Goal: Task Accomplishment & Management: Manage account settings

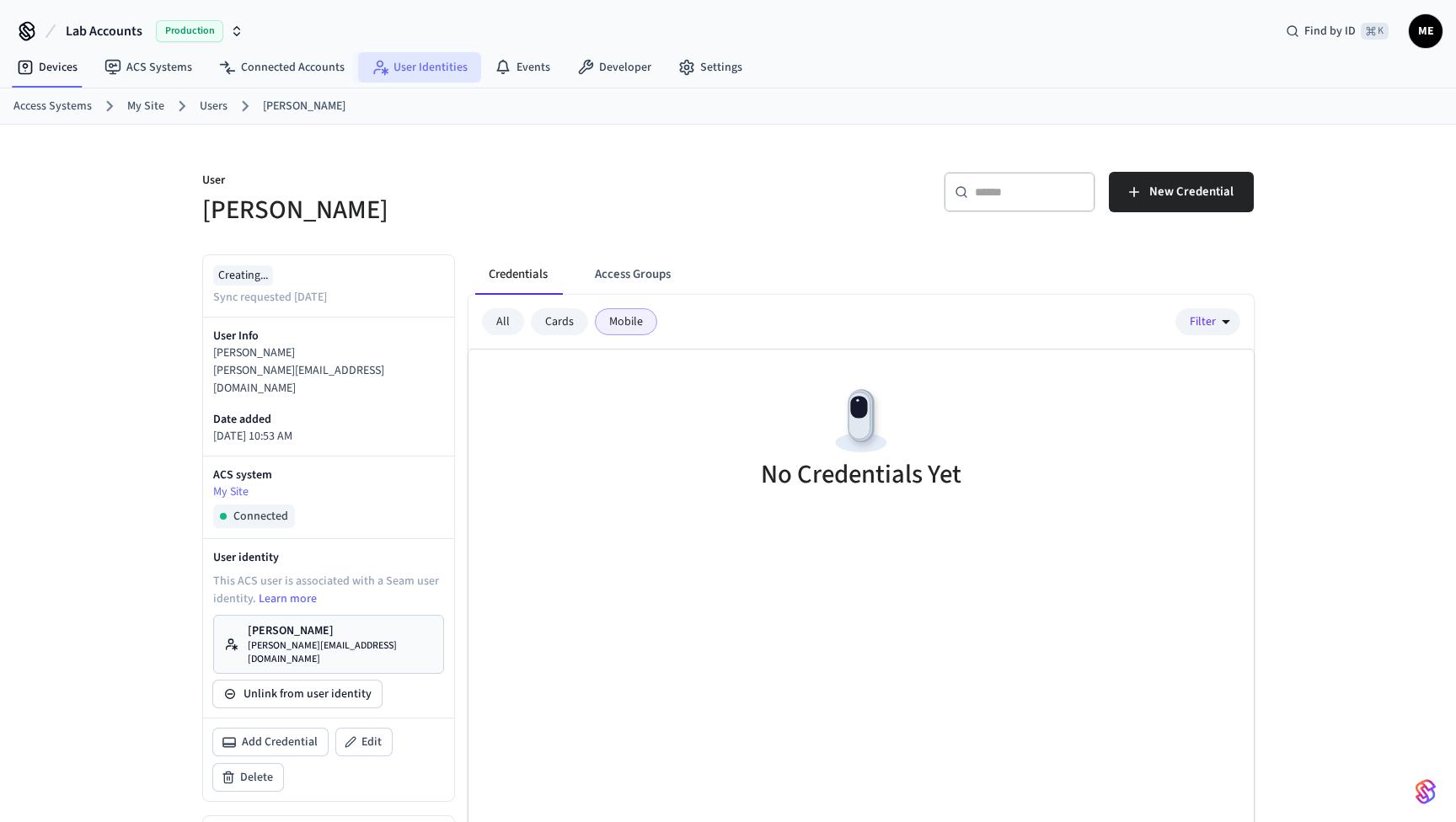
click at [446, 58] on link "User Identities" at bounding box center [419, 68] width 123 height 30
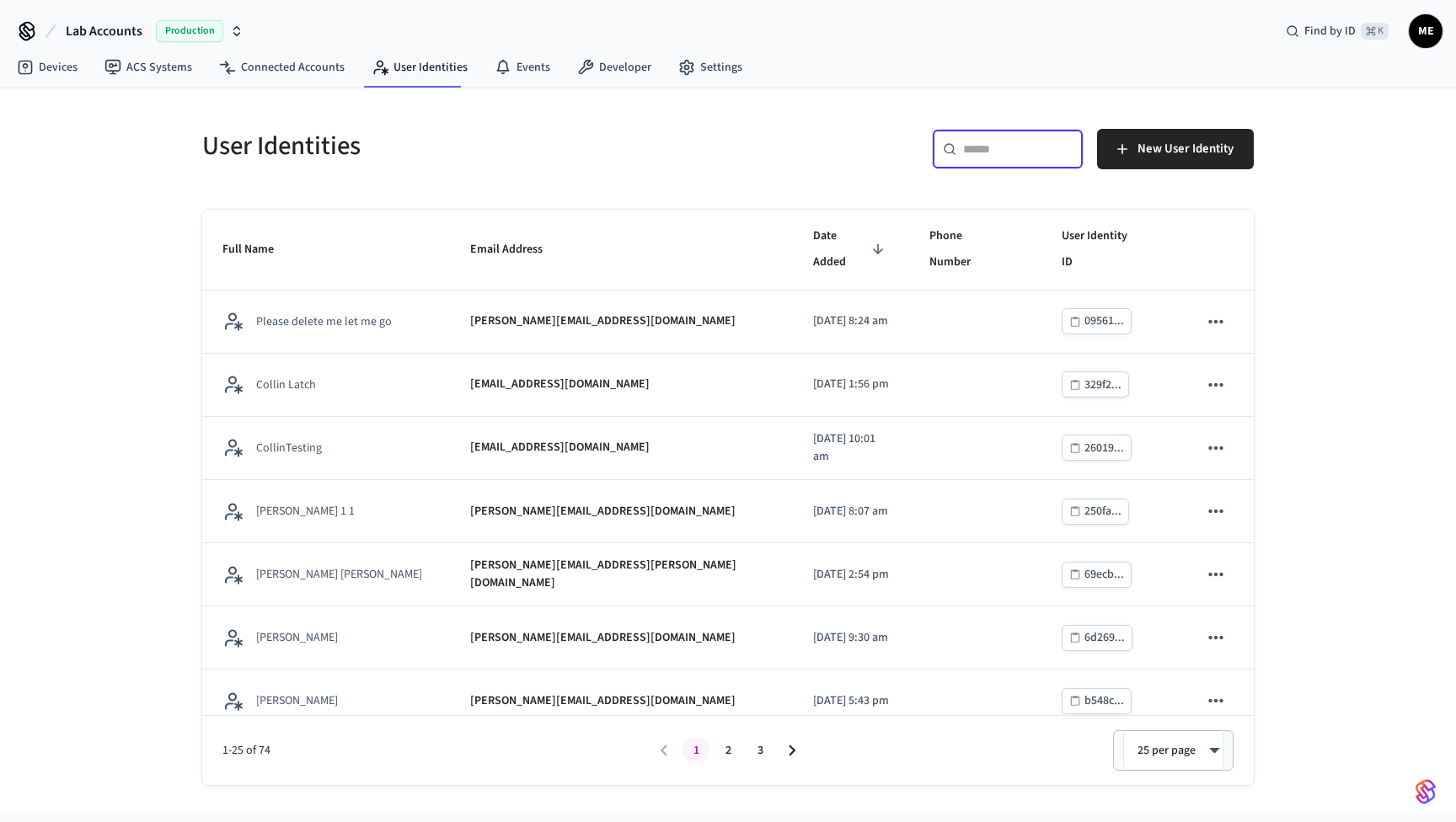
click at [994, 150] on input "text" at bounding box center [1017, 149] width 109 height 17
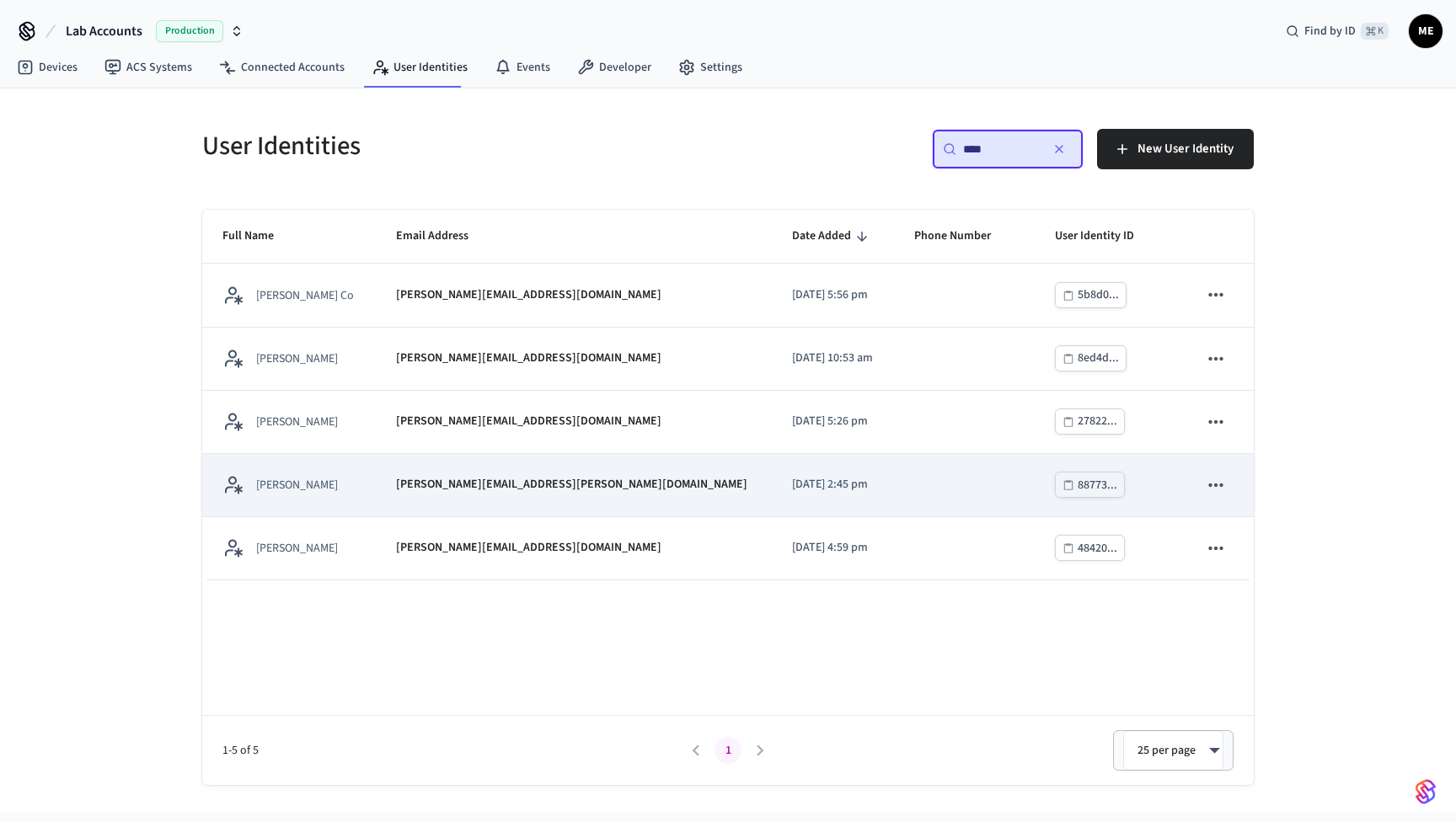
type input "****"
click at [624, 481] on div "[PERSON_NAME][EMAIL_ADDRESS][PERSON_NAME][DOMAIN_NAME]" at bounding box center [573, 484] width 356 height 18
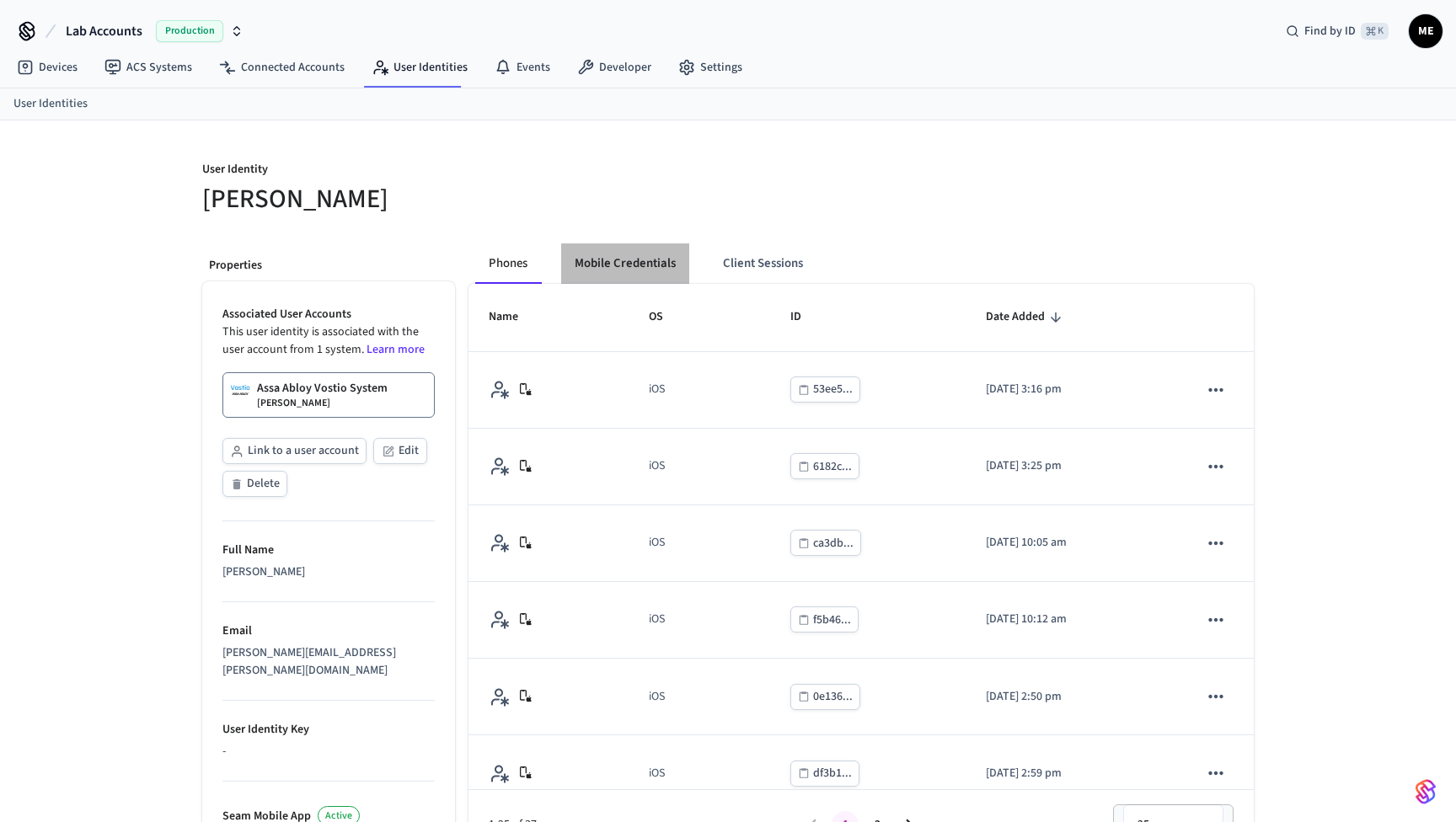
click at [650, 257] on button "Mobile Credentials" at bounding box center [624, 263] width 128 height 41
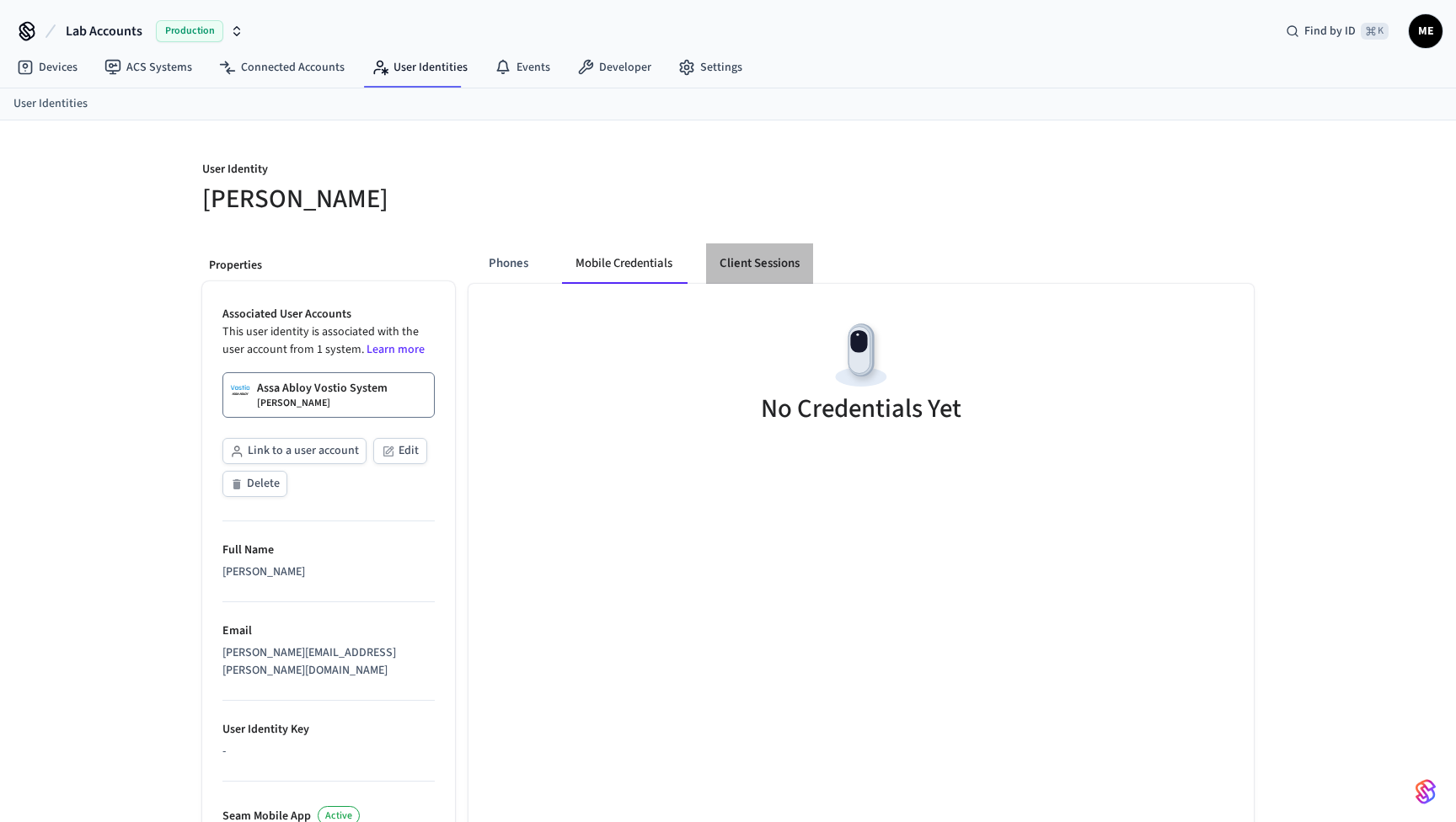
click at [746, 272] on button "Client Sessions" at bounding box center [759, 263] width 107 height 41
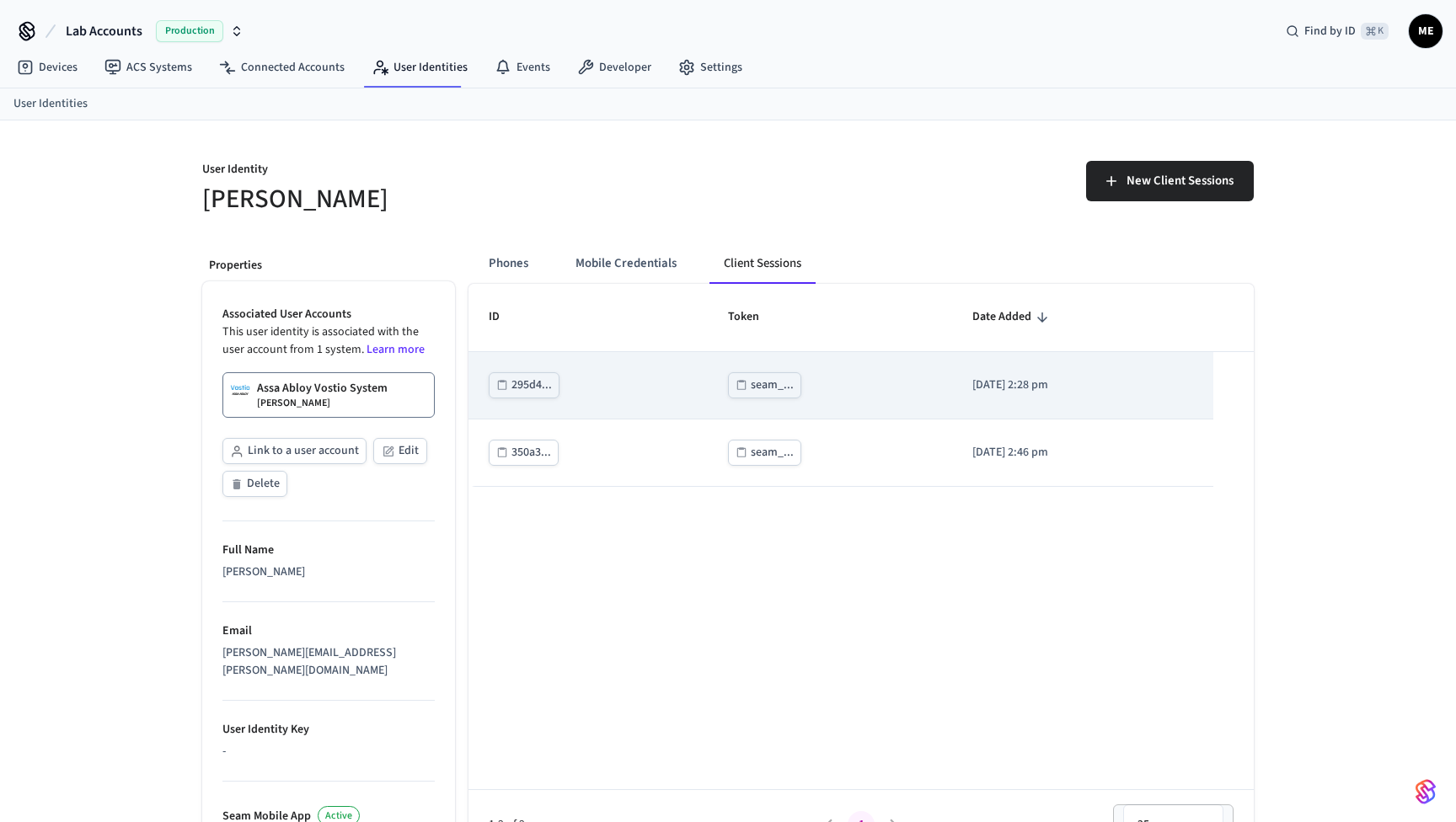
click at [728, 378] on button "seam_..." at bounding box center [764, 385] width 74 height 26
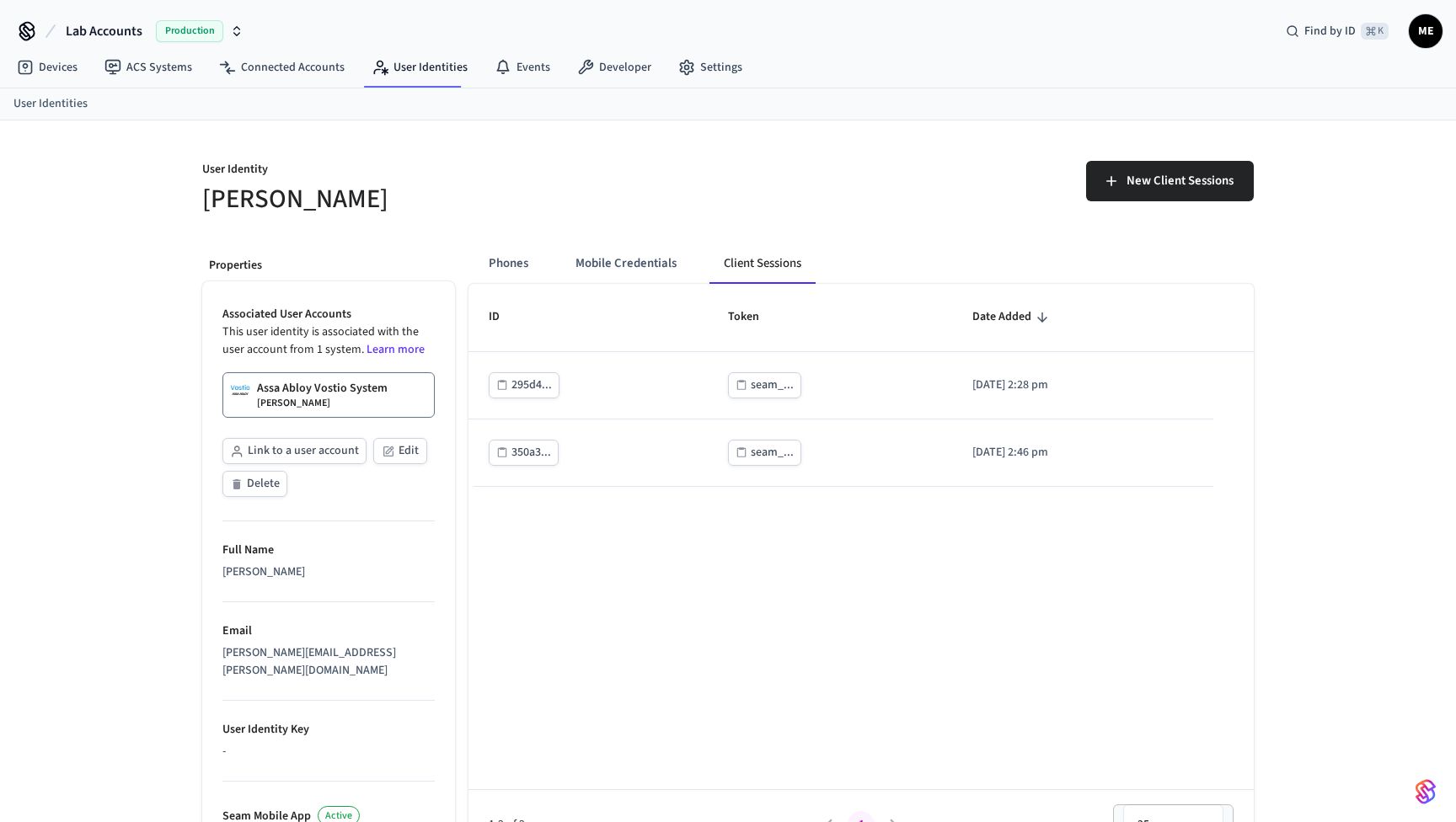
click at [331, 405] on div "Assa Abloy Vostio System Matt Test" at bounding box center [322, 395] width 130 height 30
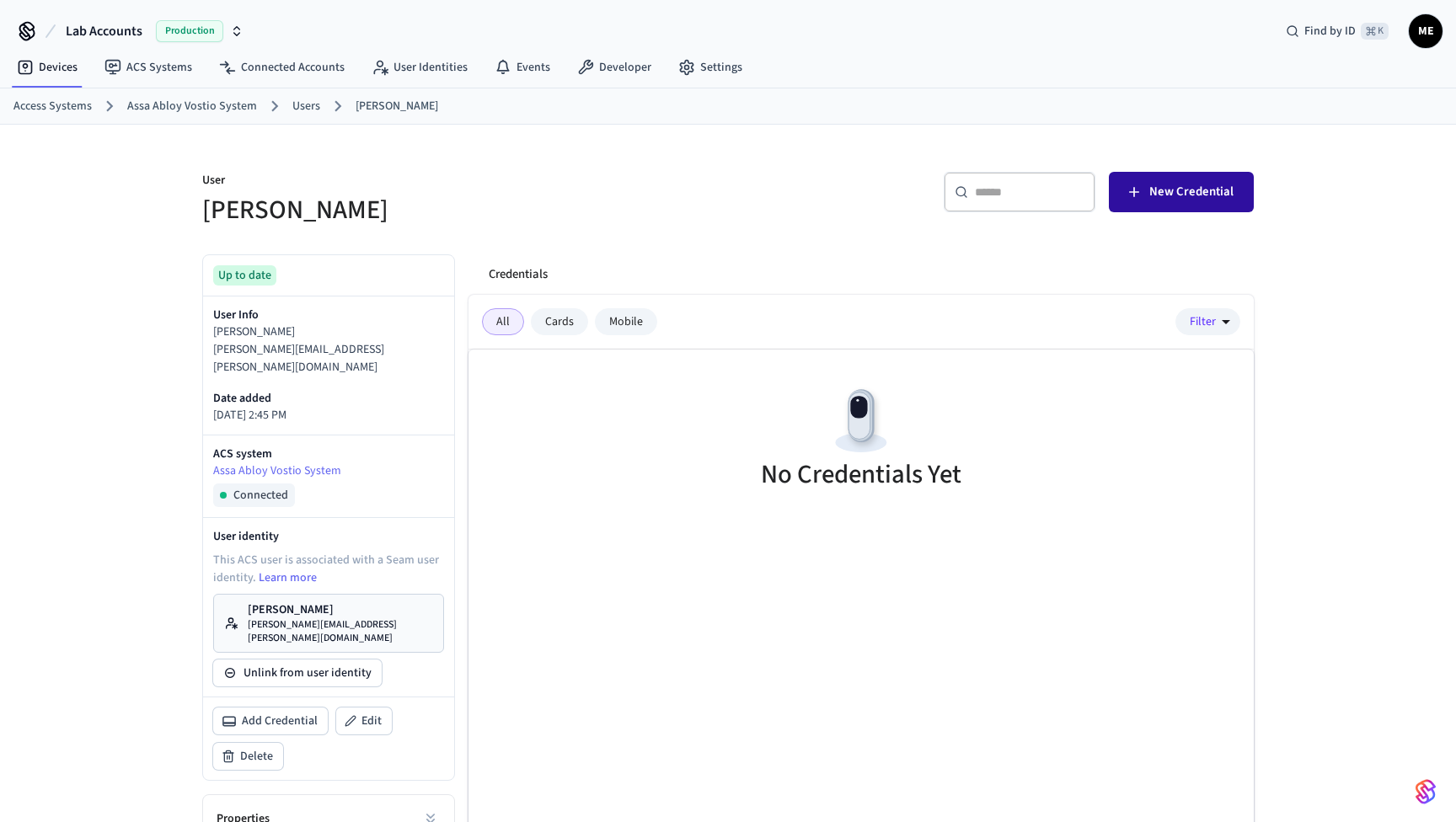
click at [1185, 174] on button "New Credential" at bounding box center [1181, 192] width 145 height 41
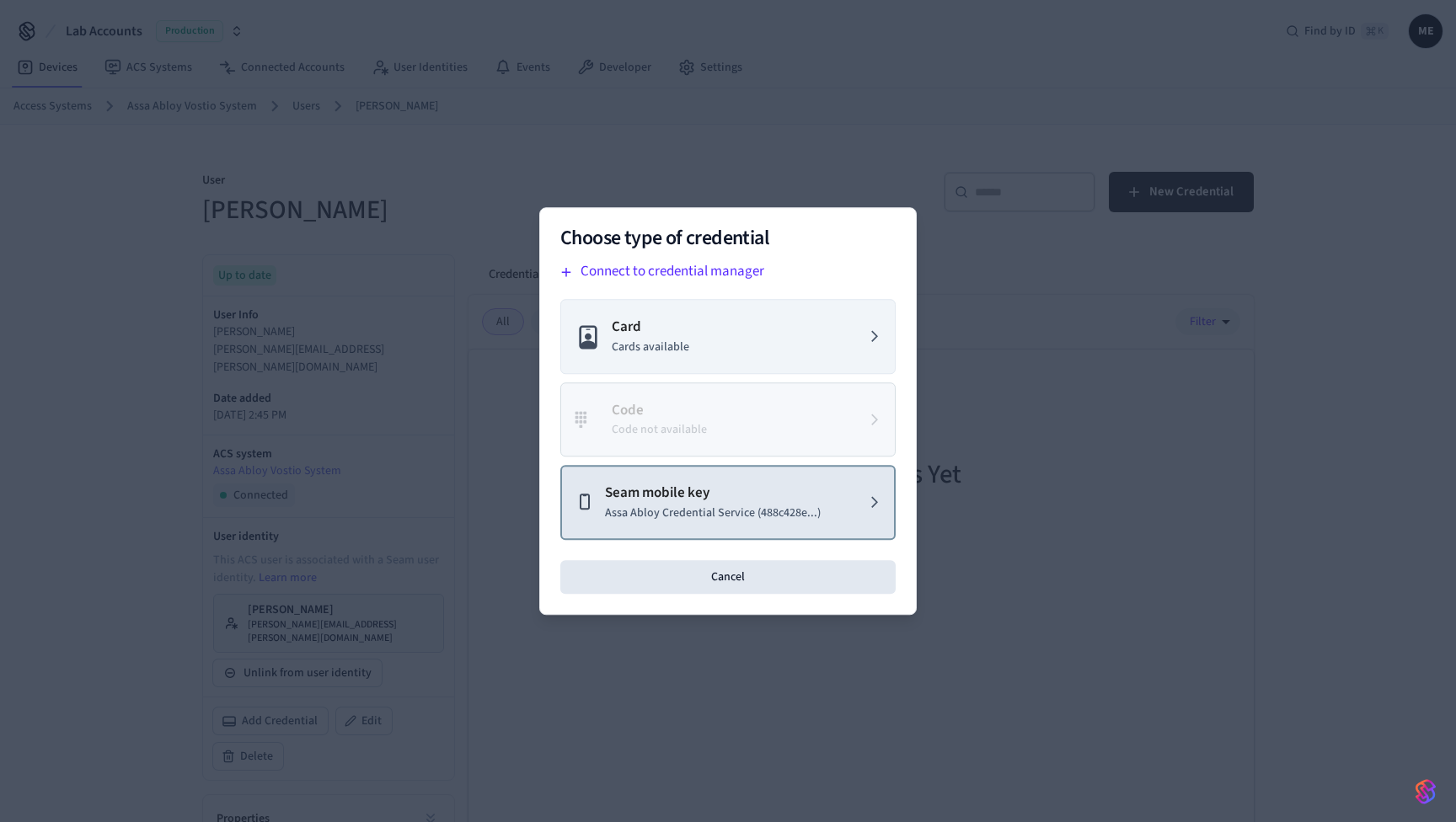
click at [725, 494] on p "Seam mobile key" at bounding box center [712, 494] width 216 height 22
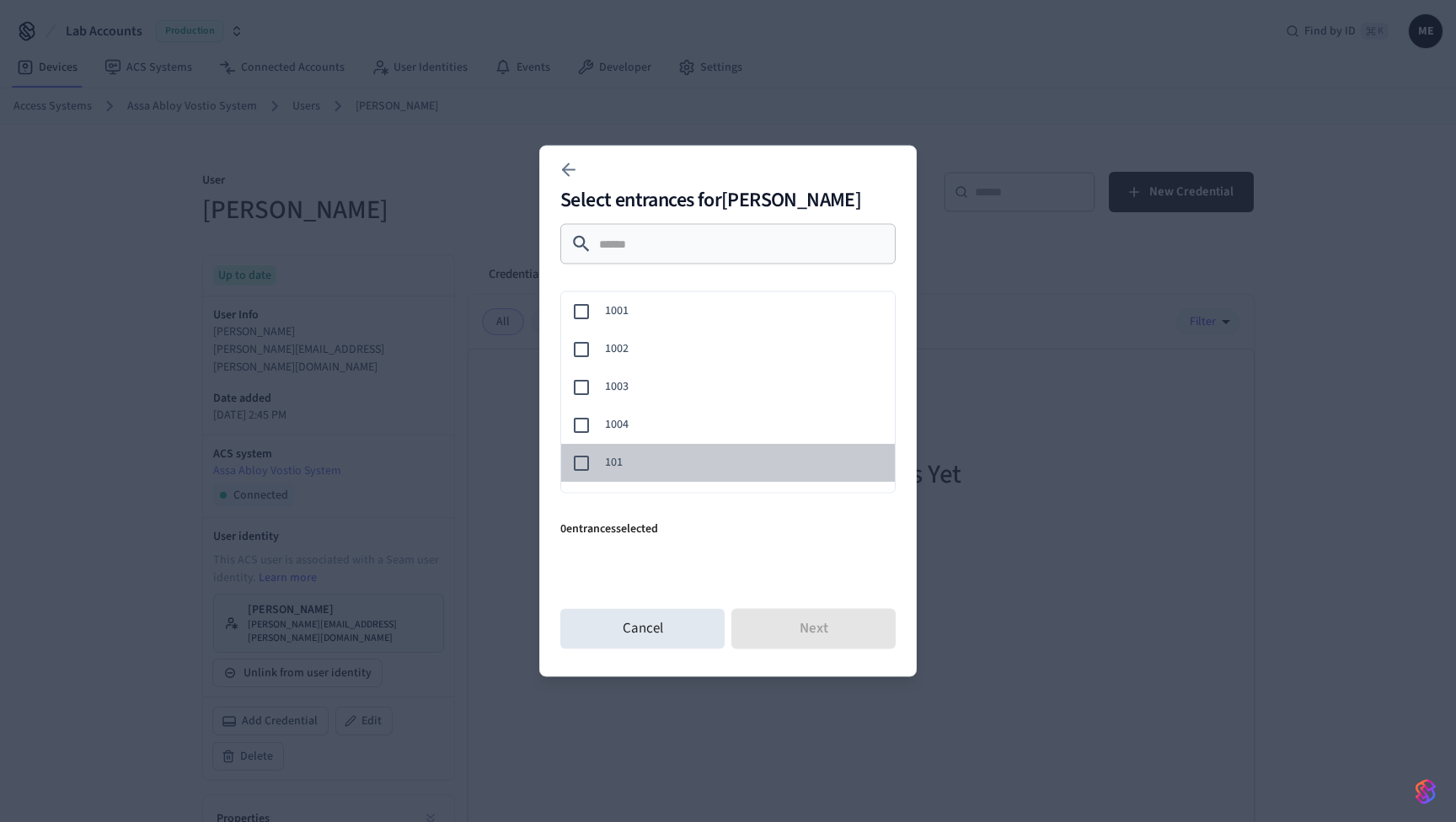
click at [639, 455] on span "101" at bounding box center [743, 462] width 276 height 18
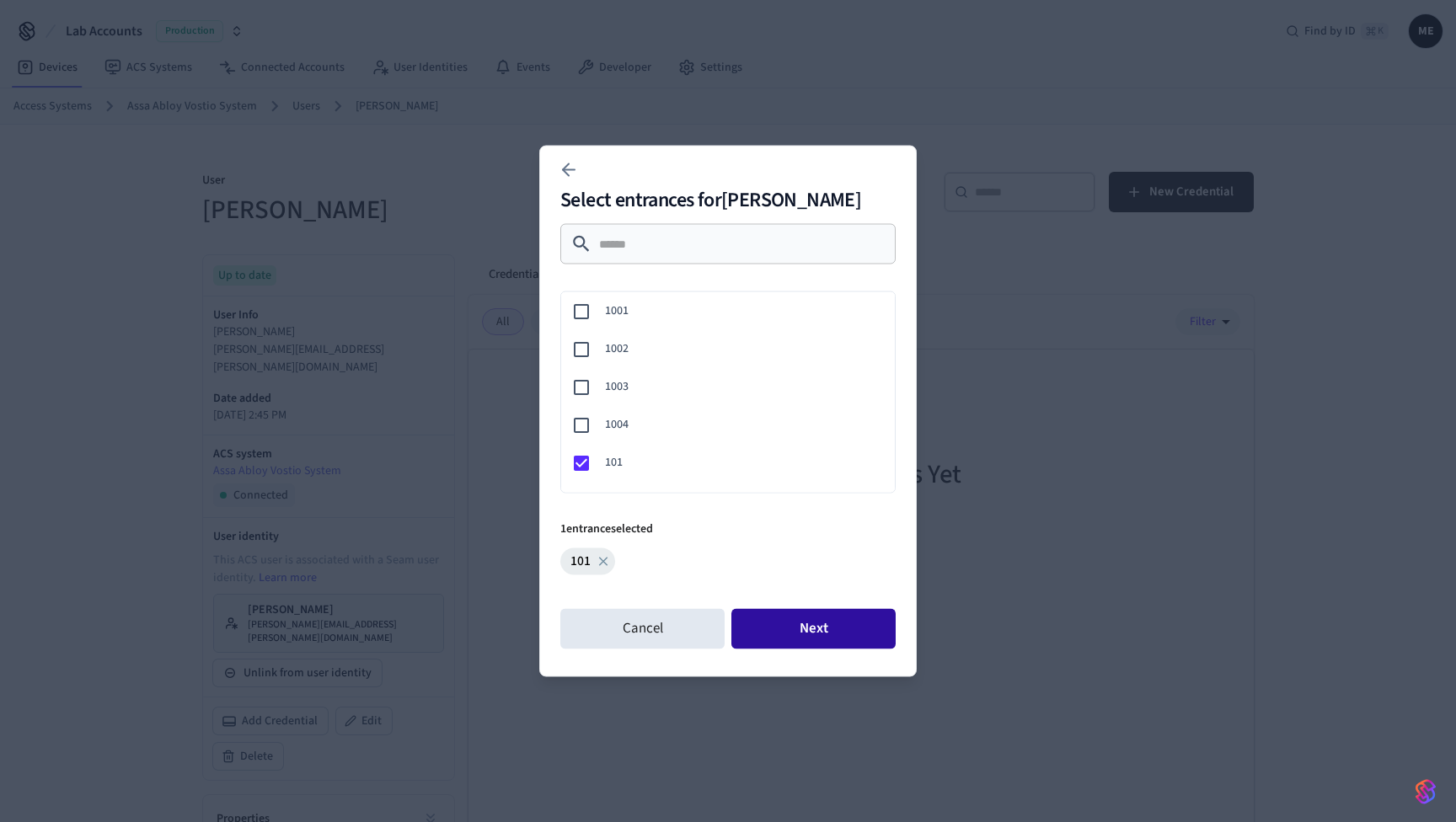
click at [804, 623] on button "Next" at bounding box center [813, 629] width 164 height 41
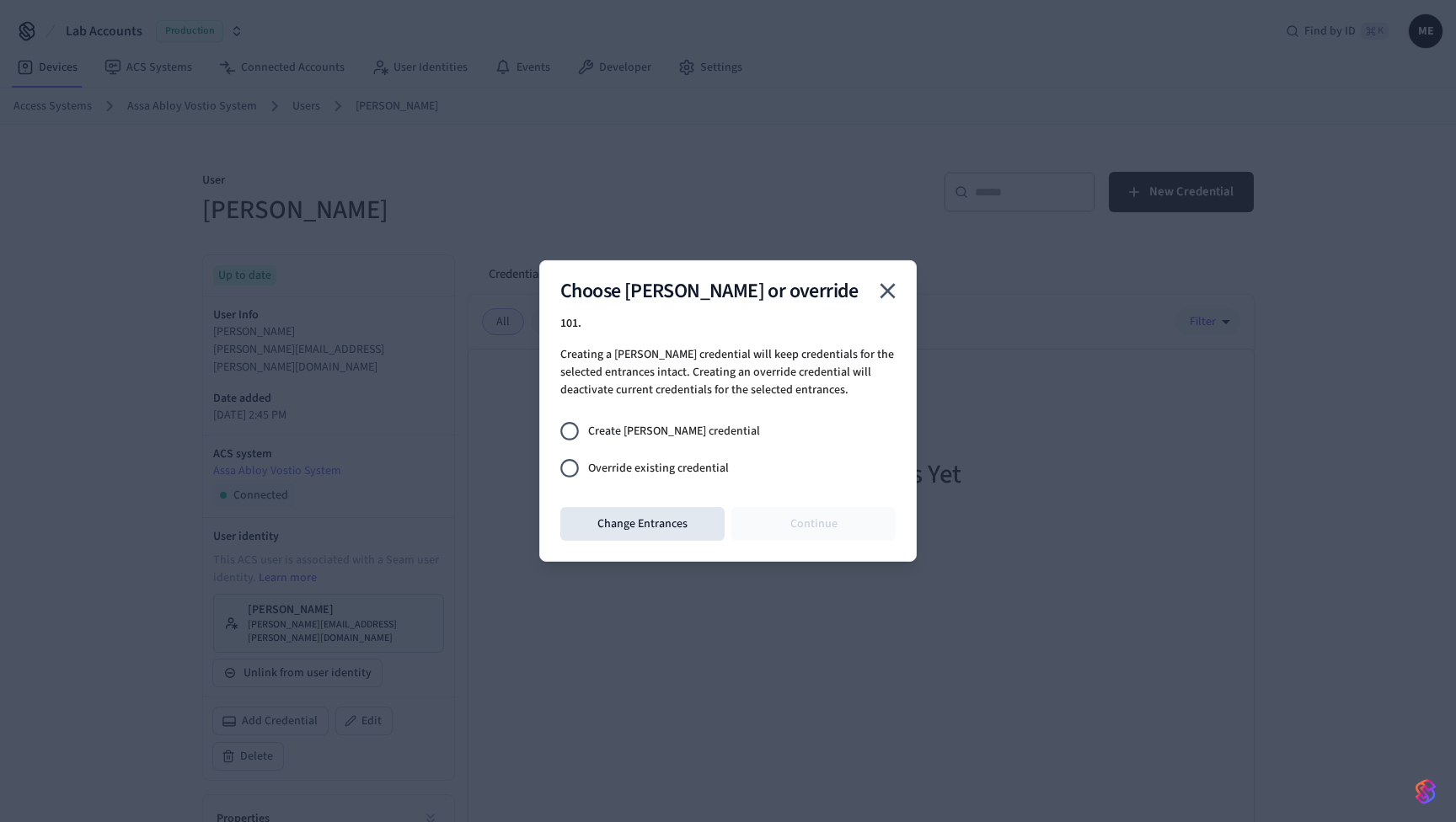
click at [746, 472] on label "Override existing credential" at bounding box center [716, 468] width 331 height 37
click at [771, 508] on button "Continue" at bounding box center [813, 524] width 164 height 34
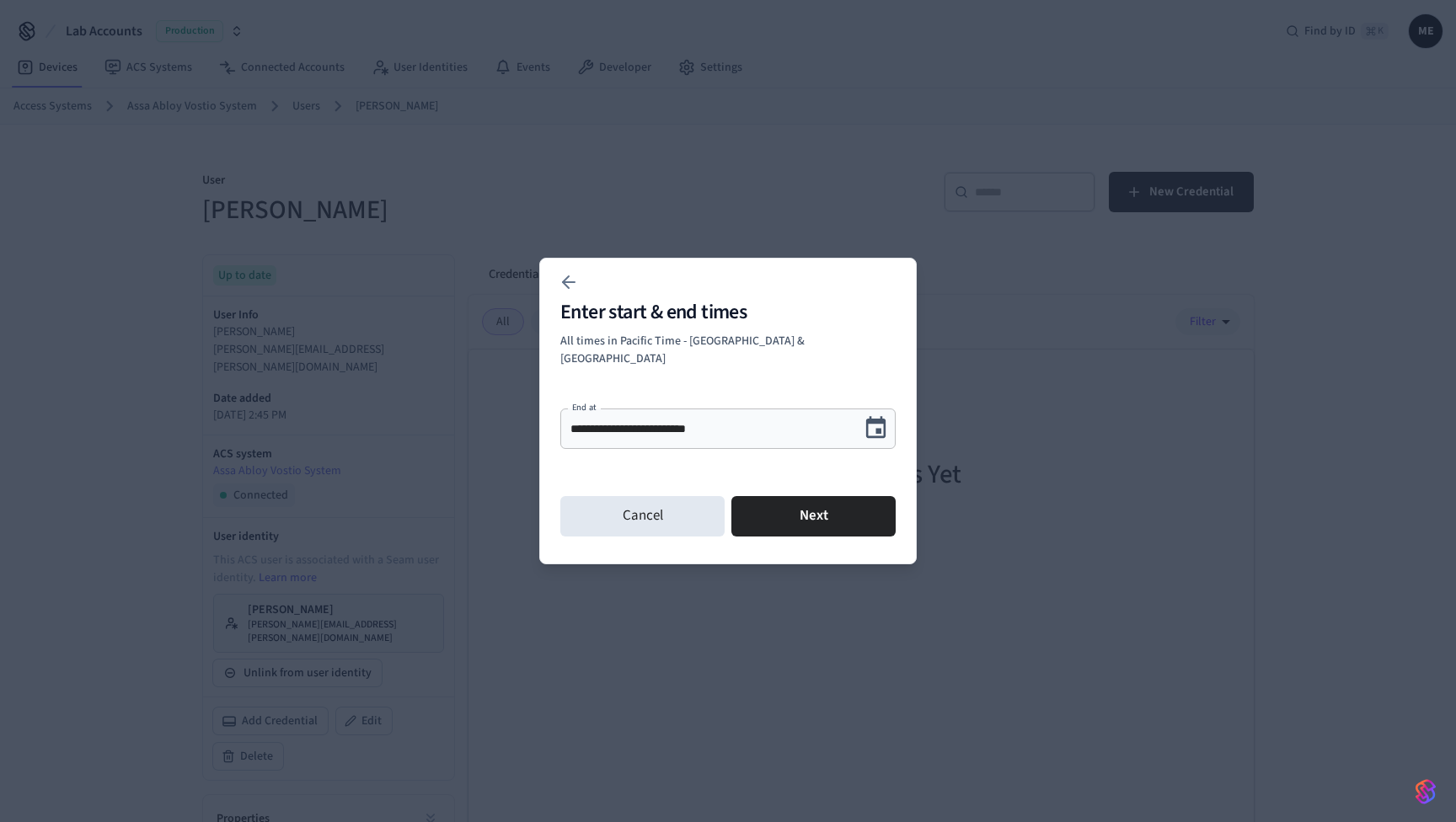
click at [771, 508] on button "Next" at bounding box center [813, 516] width 164 height 41
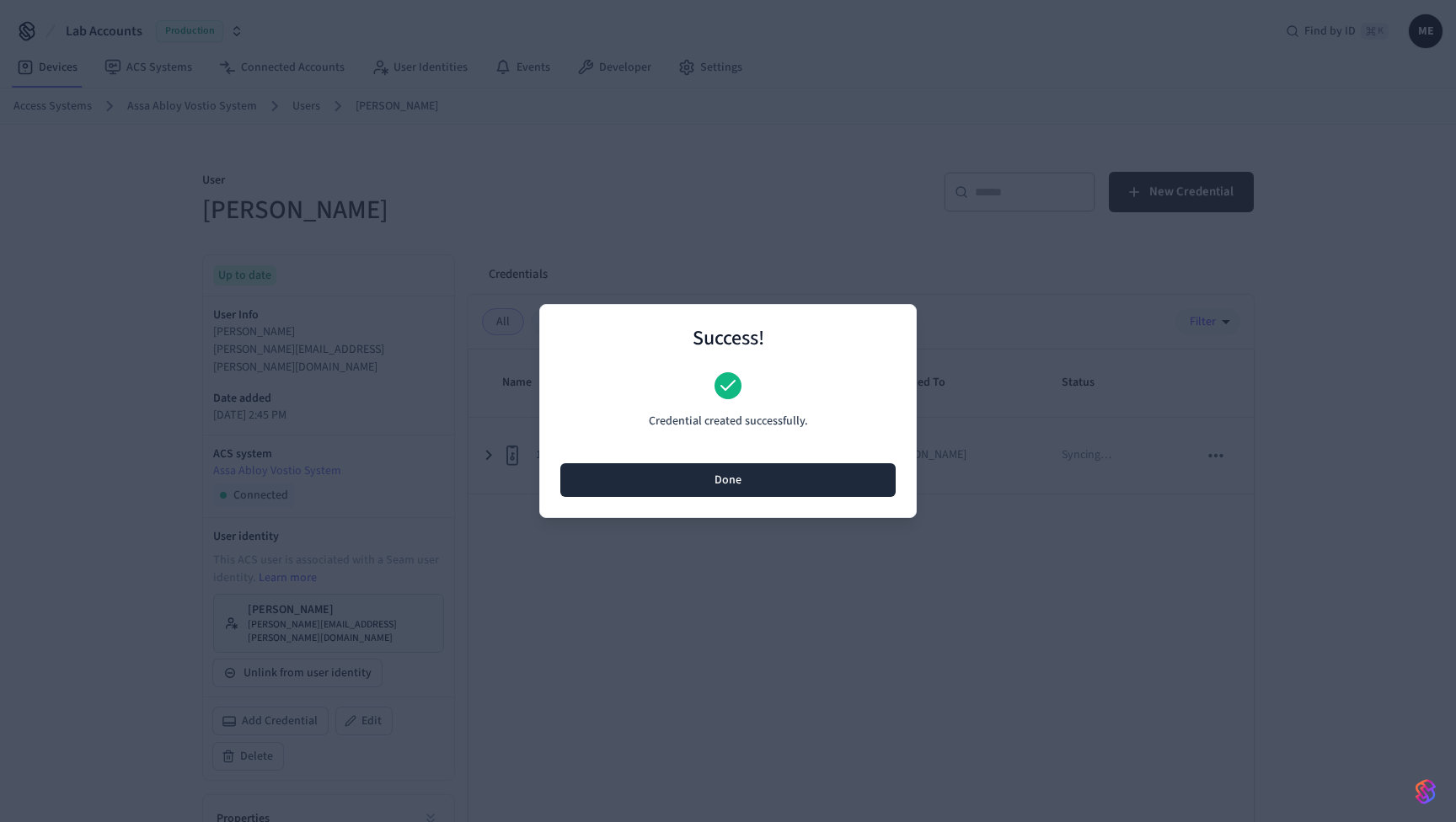
click at [756, 487] on button "Done" at bounding box center [728, 480] width 335 height 34
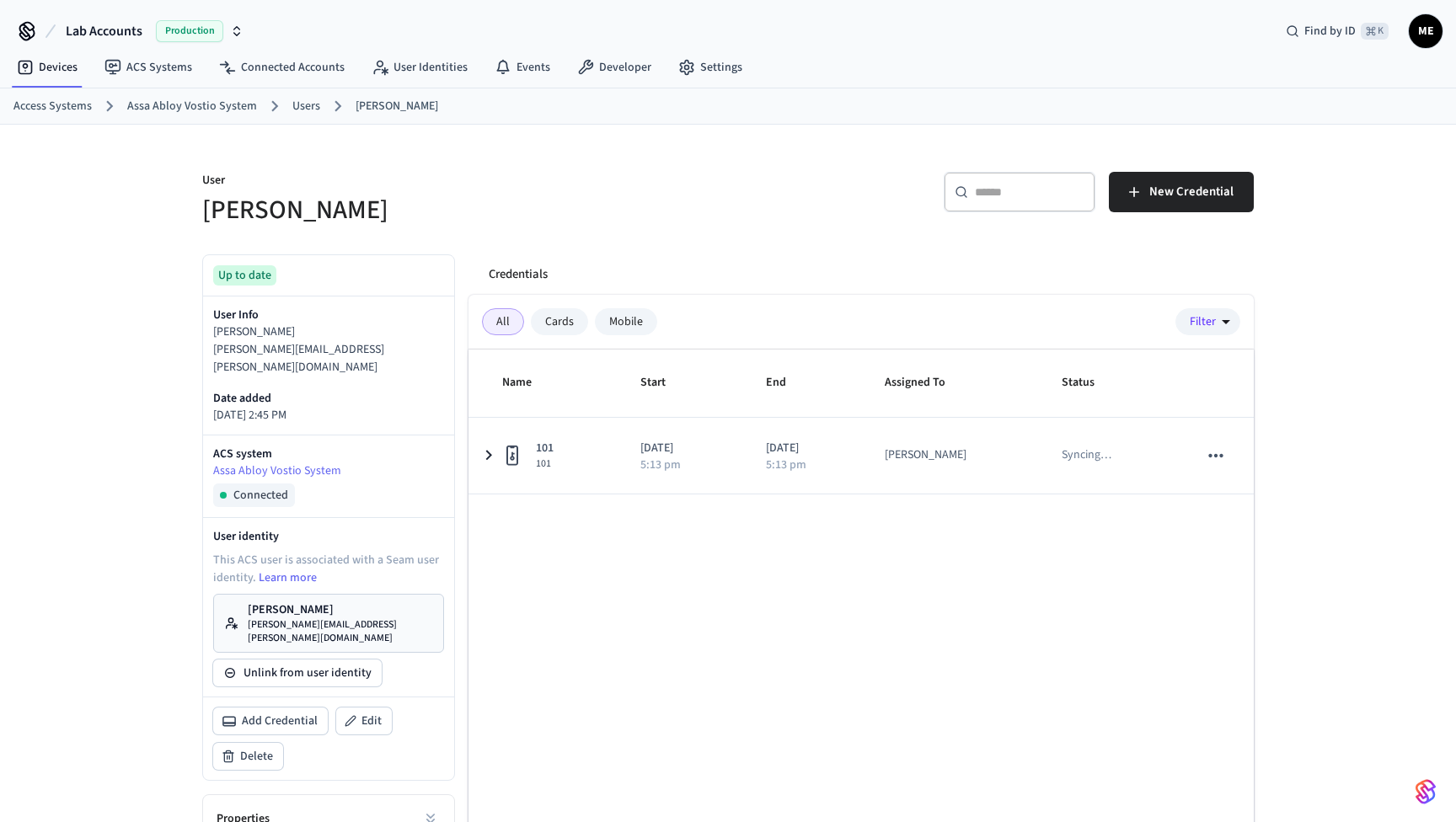
click at [348, 601] on p "[PERSON_NAME]" at bounding box center [340, 610] width 185 height 17
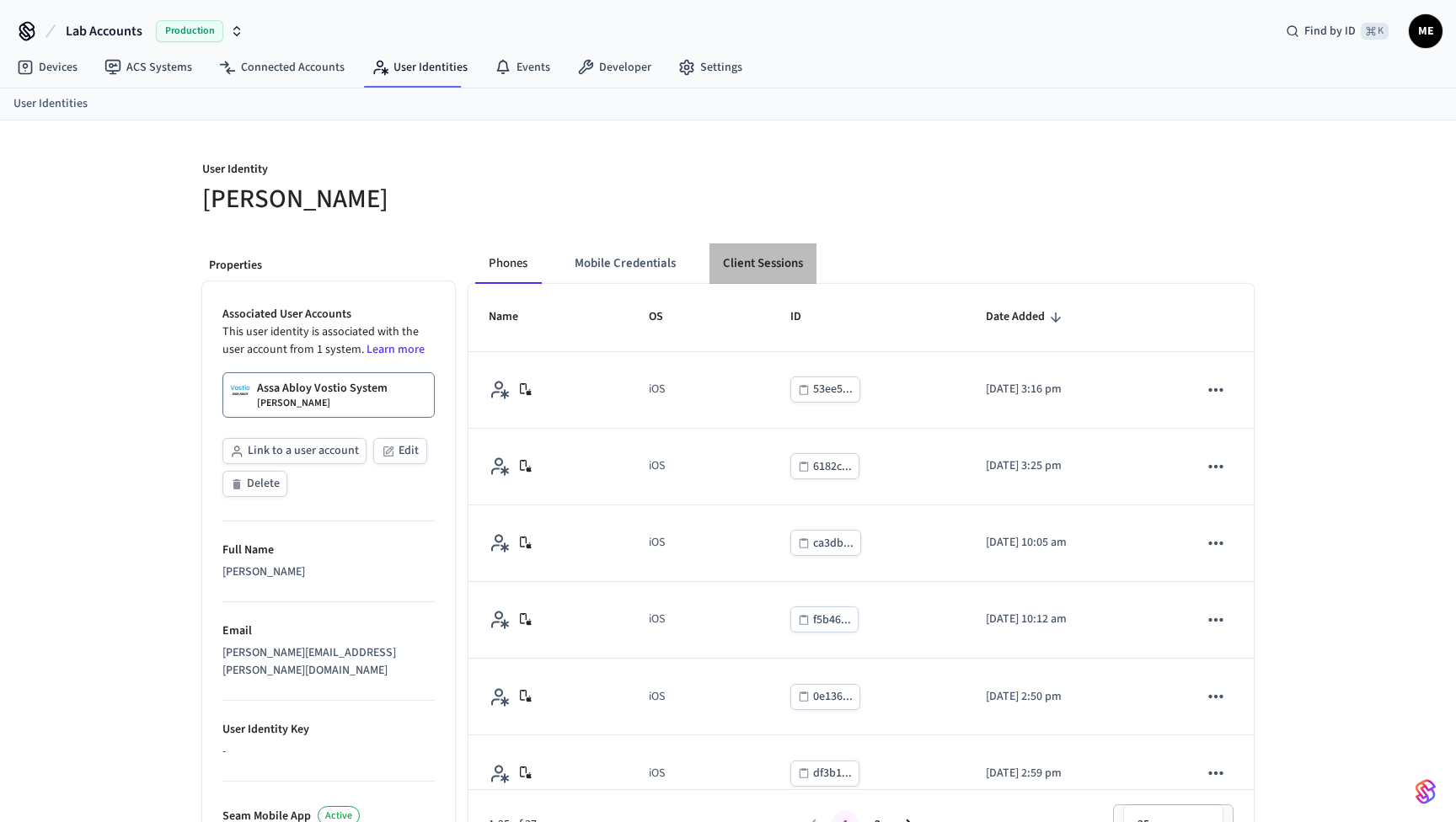
click at [766, 251] on button "Client Sessions" at bounding box center [762, 263] width 107 height 41
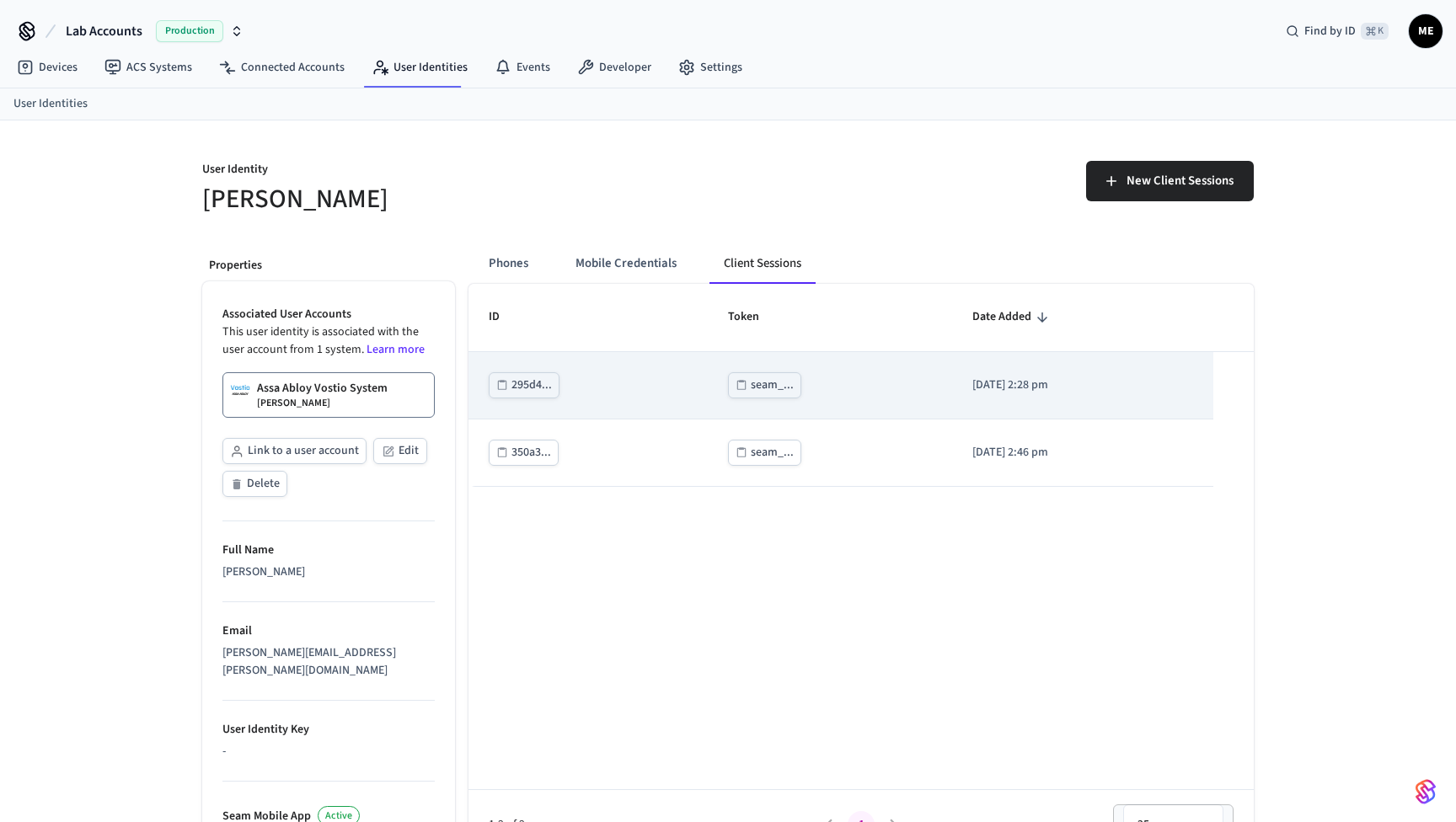
click at [756, 383] on div "seam_..." at bounding box center [772, 385] width 43 height 21
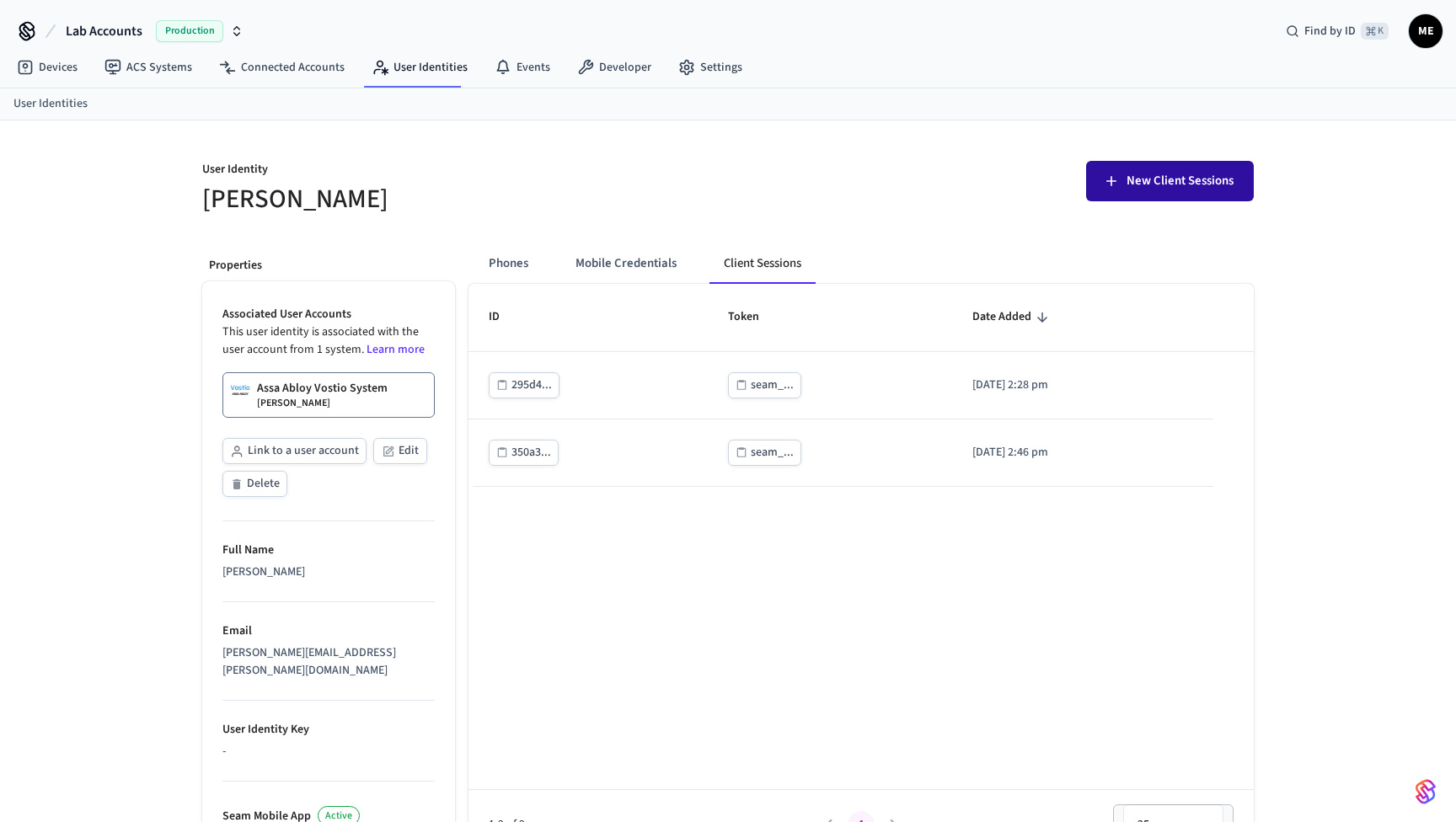
click at [1163, 192] on button "New Client Sessions" at bounding box center [1170, 181] width 168 height 41
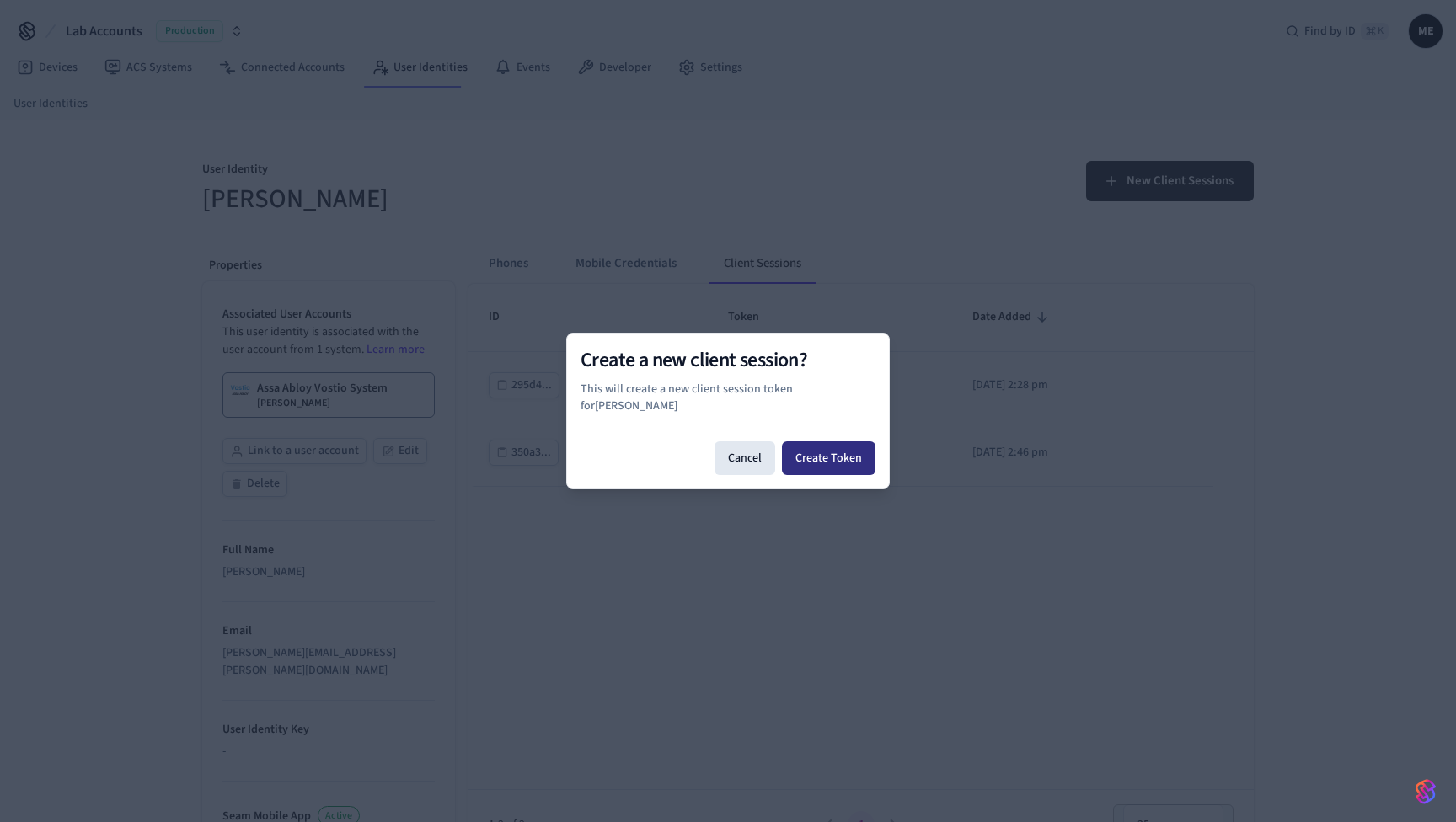
click at [858, 457] on button "Create Token" at bounding box center [828, 458] width 93 height 34
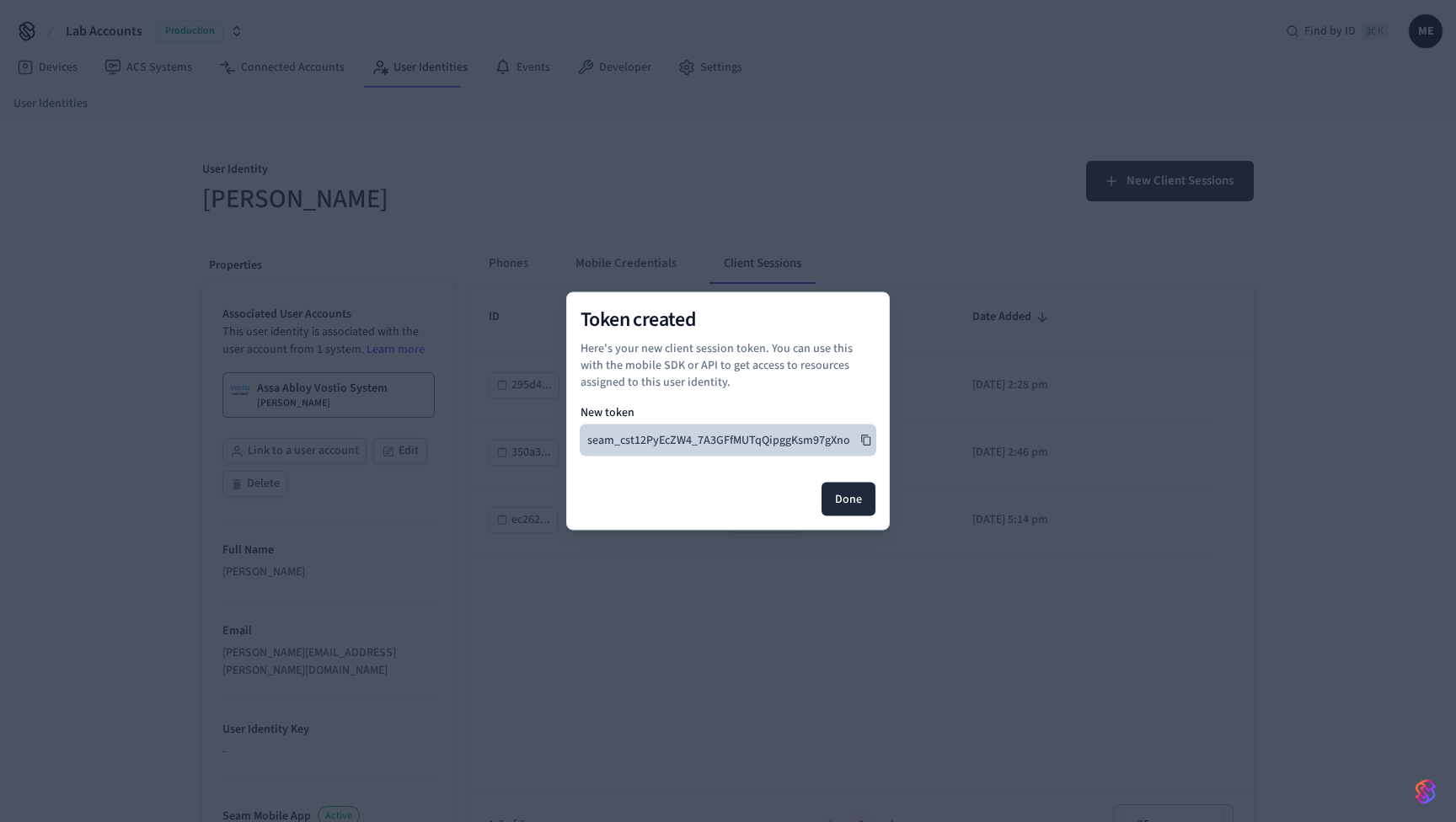
click at [834, 443] on button "seam_cst12PyEcZW4_7A3GFfMUTqQipggKsm97gXno" at bounding box center [728, 440] width 295 height 30
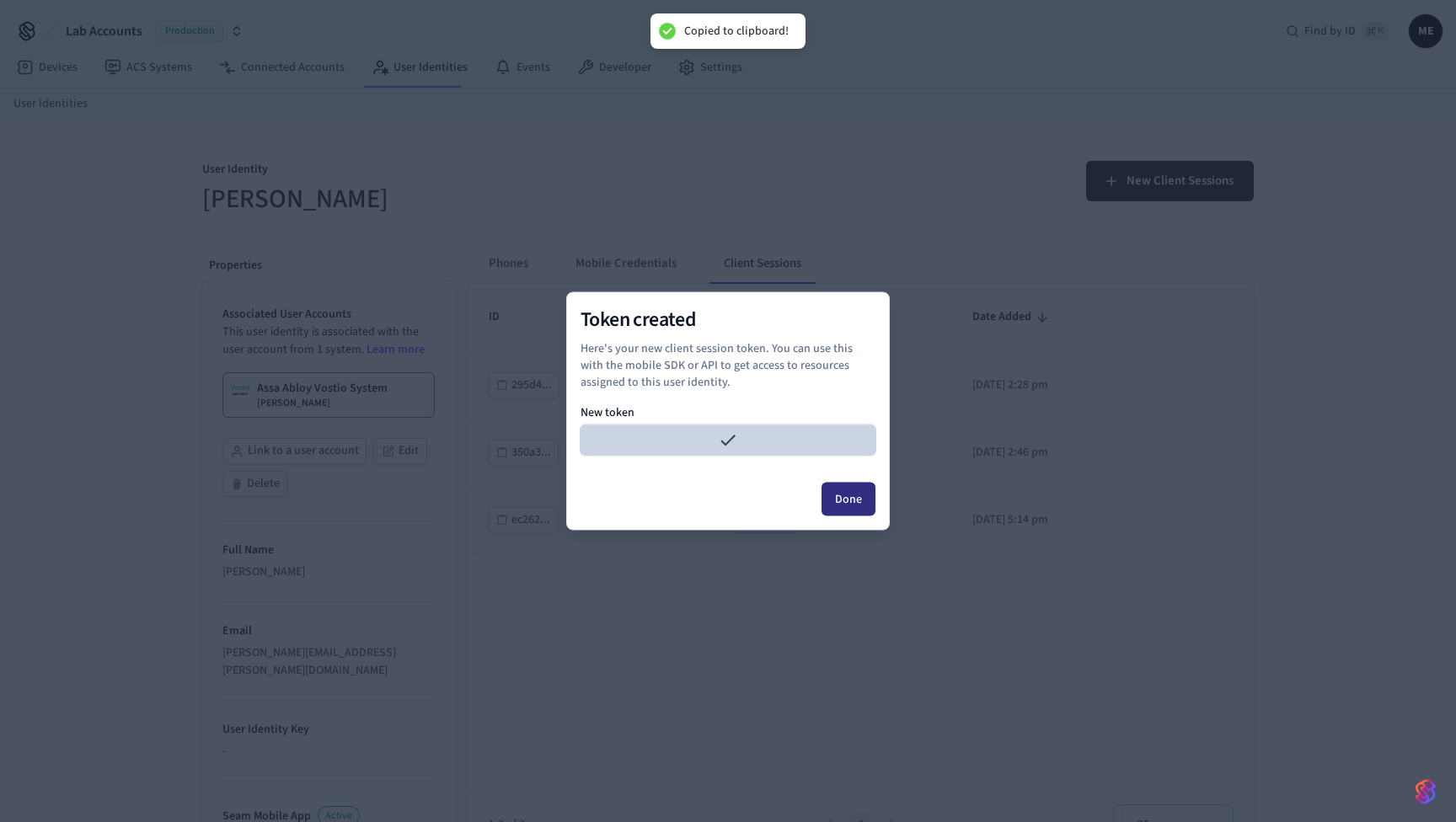
click at [850, 494] on button "Done" at bounding box center [849, 499] width 54 height 34
